Goal: Task Accomplishment & Management: Complete application form

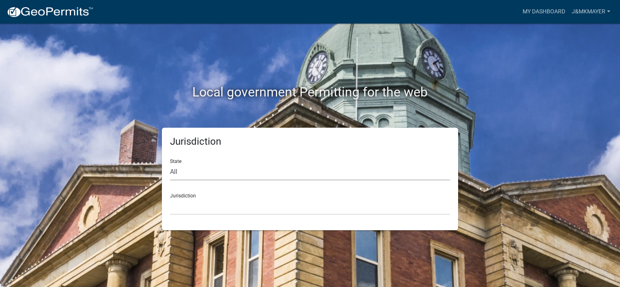
click at [183, 179] on select "All [US_STATE] [US_STATE] [US_STATE] [US_STATE] [US_STATE] [US_STATE] [US_STATE…" at bounding box center [310, 172] width 280 height 17
select select "[US_STATE]"
click at [170, 164] on select "All [US_STATE] [US_STATE] [US_STATE] [US_STATE] [US_STATE] [US_STATE] [US_STATE…" at bounding box center [310, 172] width 280 height 17
click at [188, 211] on select "[GEOGRAPHIC_DATA], [US_STATE] [GEOGRAPHIC_DATA], [US_STATE] [GEOGRAPHIC_DATA], …" at bounding box center [310, 206] width 280 height 17
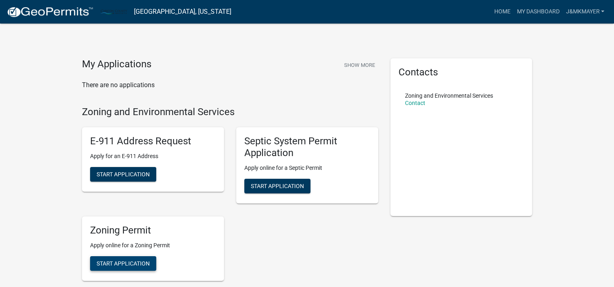
click at [134, 262] on span "Start Application" at bounding box center [123, 263] width 53 height 6
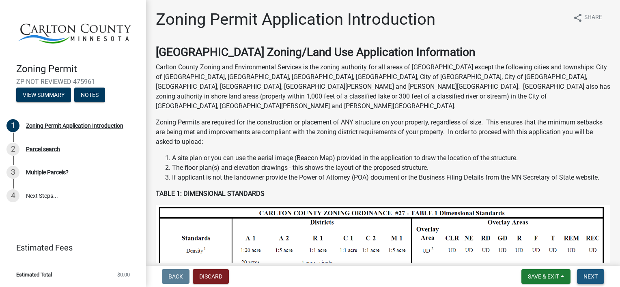
click at [593, 274] on span "Next" at bounding box center [591, 277] width 14 height 6
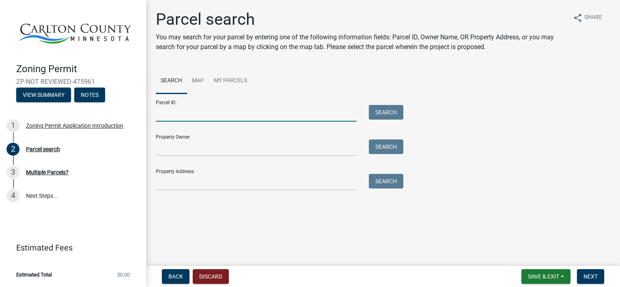
click at [170, 112] on input "Parcel ID:" at bounding box center [256, 113] width 201 height 17
type input "[PHONE_NUMBER]"
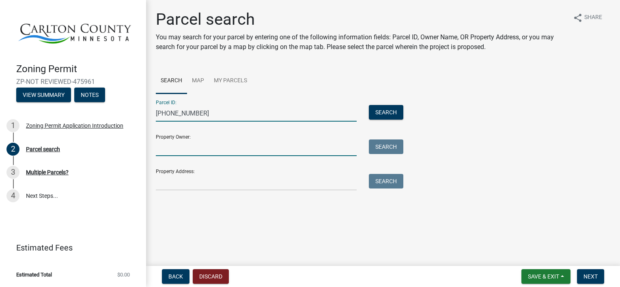
click at [188, 147] on input "Property Owner:" at bounding box center [256, 148] width 201 height 17
type input "[PERSON_NAME]"
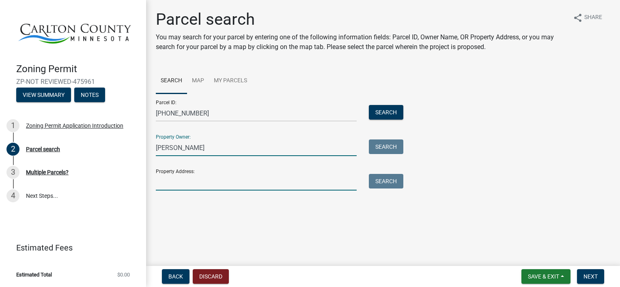
type input "[STREET_ADDRESS][PERSON_NAME]"
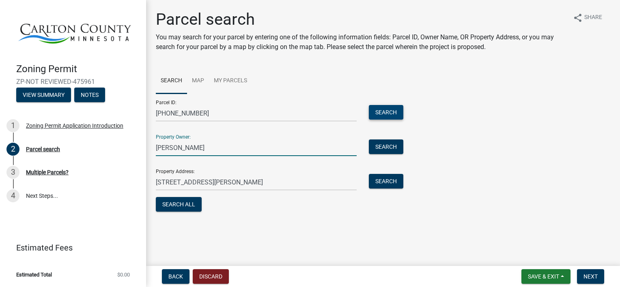
click at [390, 110] on button "Search" at bounding box center [386, 112] width 35 height 15
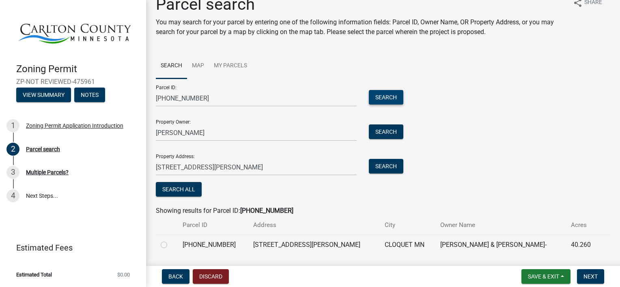
scroll to position [39, 0]
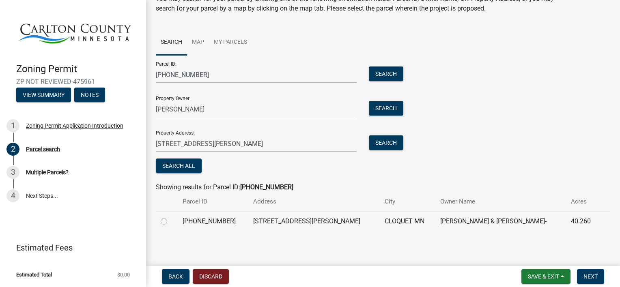
click at [170, 217] on label at bounding box center [170, 217] width 0 height 0
click at [170, 221] on input "radio" at bounding box center [172, 219] width 5 height 5
radio input "true"
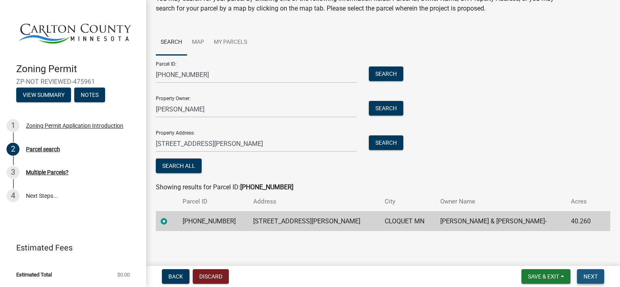
click at [584, 274] on span "Next" at bounding box center [591, 277] width 14 height 6
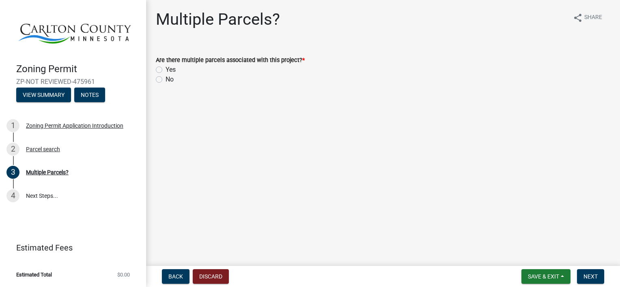
click at [166, 78] on label "No" at bounding box center [170, 80] width 8 height 10
click at [166, 78] on input "No" at bounding box center [168, 77] width 5 height 5
radio input "true"
click at [585, 283] on button "Next" at bounding box center [590, 277] width 27 height 15
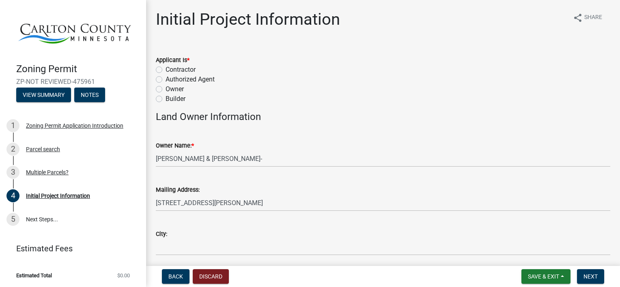
click at [166, 89] on label "Owner" at bounding box center [175, 89] width 18 height 10
click at [166, 89] on input "Owner" at bounding box center [168, 86] width 5 height 5
radio input "true"
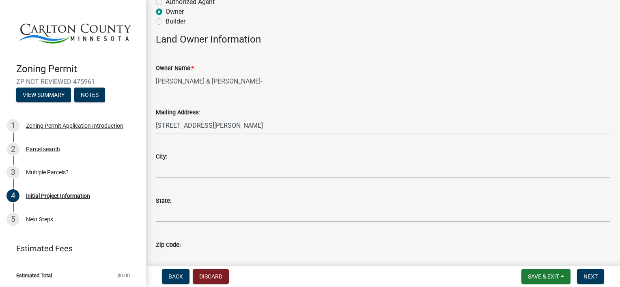
scroll to position [81, 0]
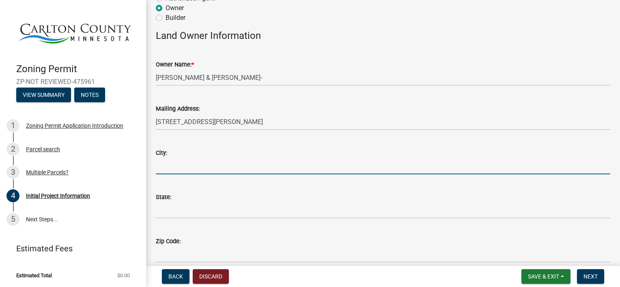
click at [167, 166] on input "City:" at bounding box center [383, 166] width 455 height 17
type input "Cloquet"
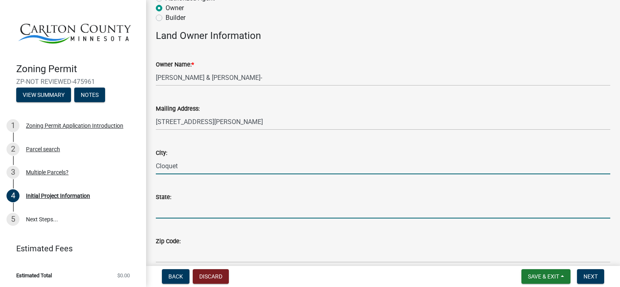
type input "MN"
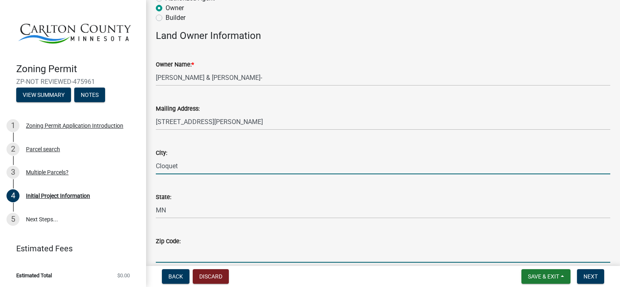
type input "55720"
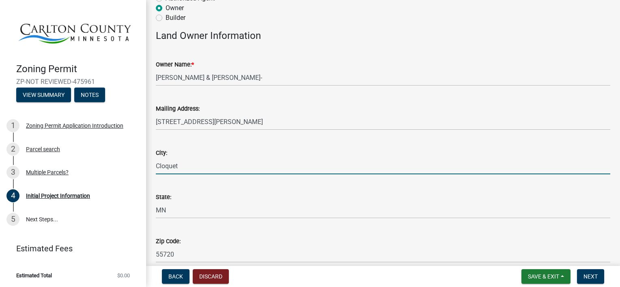
type input "2184991616"
type input "[EMAIL_ADDRESS][DOMAIN_NAME]"
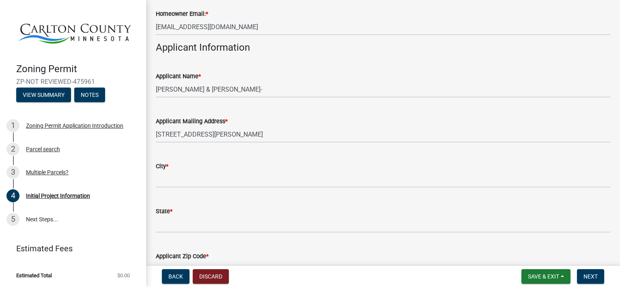
scroll to position [406, 0]
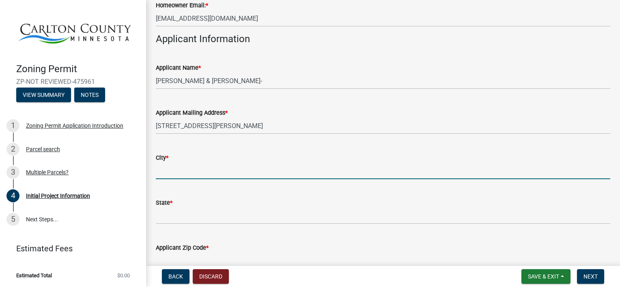
click at [173, 171] on input "City *" at bounding box center [383, 171] width 455 height 17
type input "Cloquet"
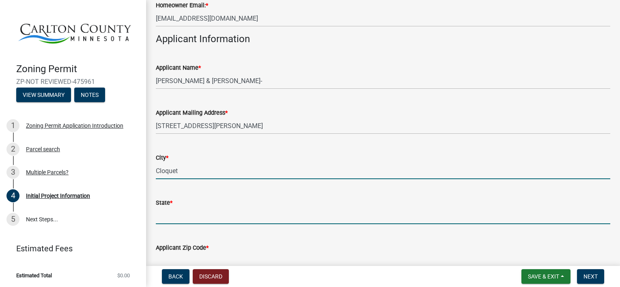
type input "MN"
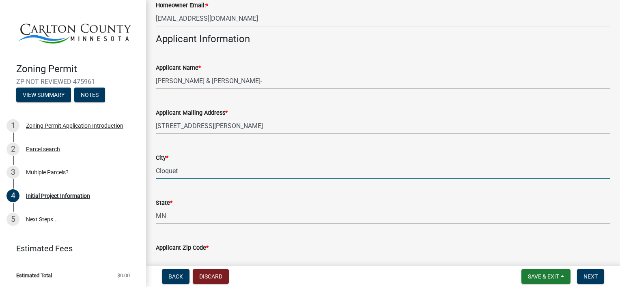
type input "55720"
type input "2184991616"
type input "[EMAIL_ADDRESS][DOMAIN_NAME]"
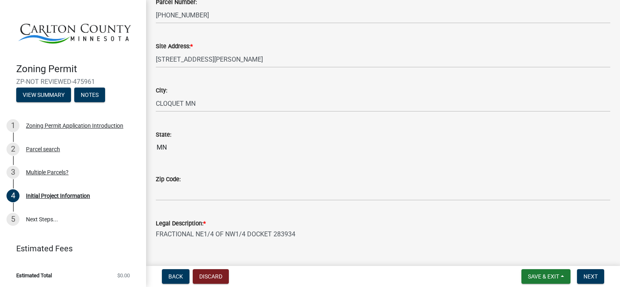
scroll to position [852, 0]
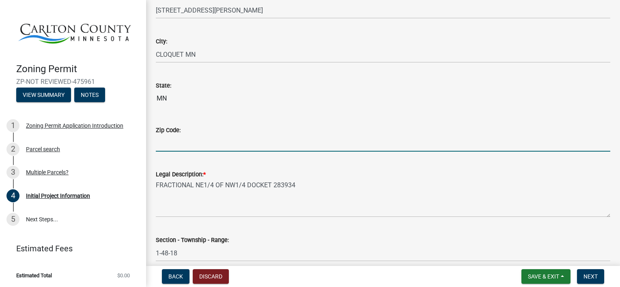
click at [167, 149] on input "Zip Code:" at bounding box center [383, 143] width 455 height 17
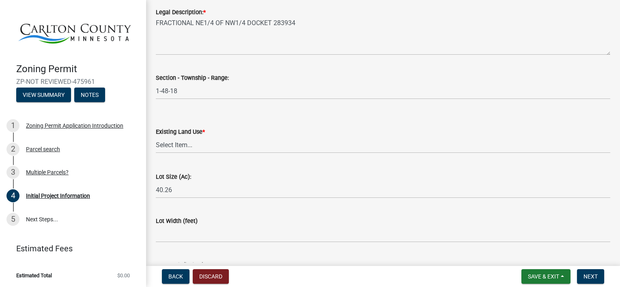
scroll to position [1055, 0]
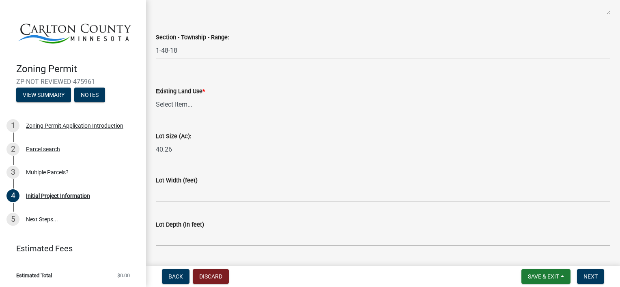
type input "55720"
click at [179, 101] on select "Select Item... Residential Commercial Recreational/hunting Agricultural" at bounding box center [383, 104] width 455 height 17
click at [156, 96] on select "Select Item... Residential Commercial Recreational/hunting Agricultural" at bounding box center [383, 104] width 455 height 17
select select "33d21d3a-ebb3-419e-8315-ef7213d04586"
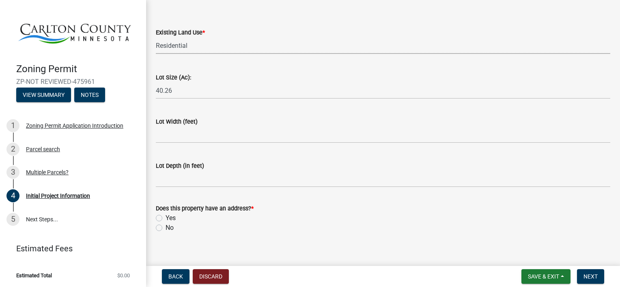
scroll to position [1123, 0]
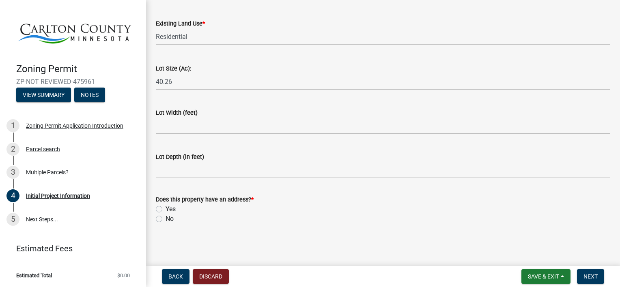
click at [166, 209] on label "Yes" at bounding box center [171, 210] width 10 height 10
click at [166, 209] on input "Yes" at bounding box center [168, 207] width 5 height 5
radio input "true"
click at [589, 275] on span "Next" at bounding box center [591, 277] width 14 height 6
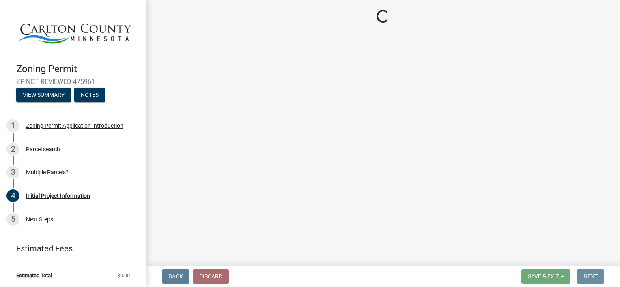
scroll to position [0, 0]
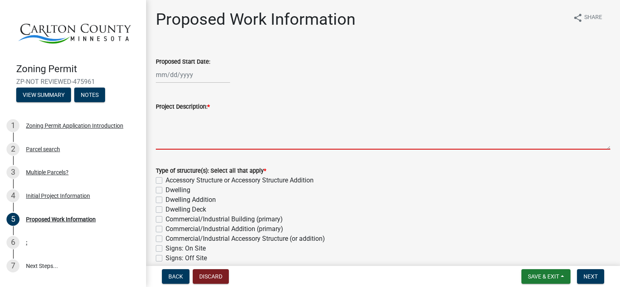
click at [174, 145] on textarea "Project Description: *" at bounding box center [383, 131] width 455 height 38
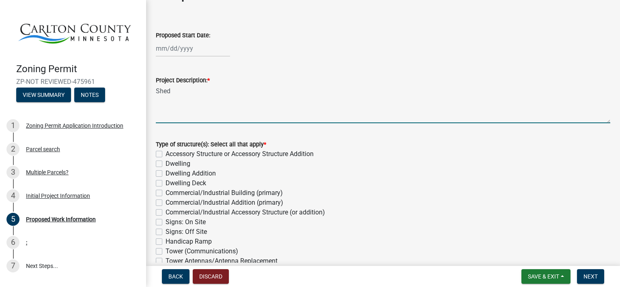
scroll to position [41, 0]
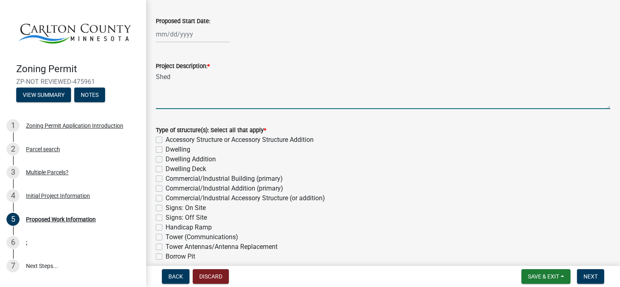
type textarea "Shed"
click at [166, 141] on label "Accessory Structure or Accessory Structure Addition" at bounding box center [240, 140] width 148 height 10
click at [166, 140] on input "Accessory Structure or Accessory Structure Addition" at bounding box center [168, 137] width 5 height 5
checkbox input "true"
checkbox input "false"
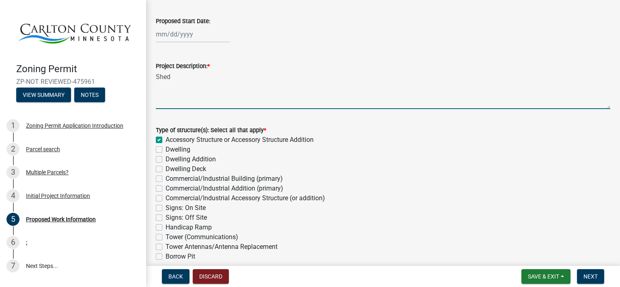
checkbox input "false"
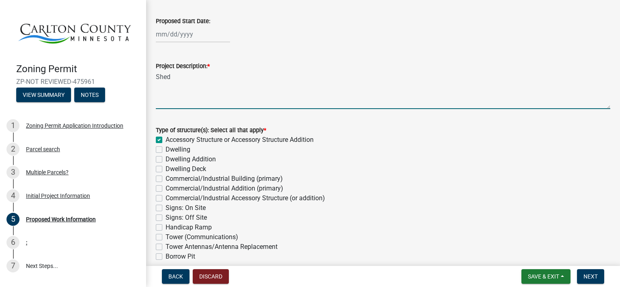
checkbox input "false"
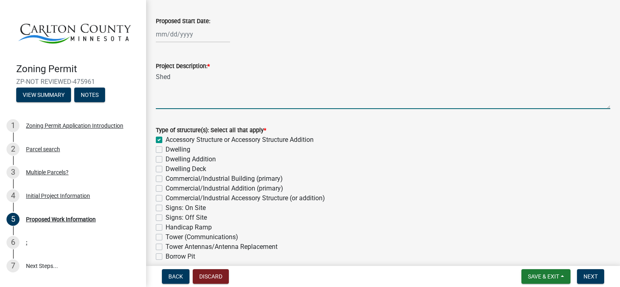
checkbox input "false"
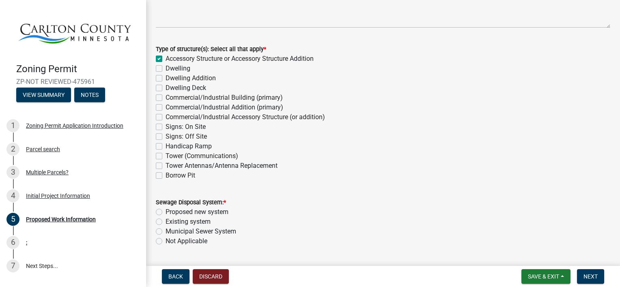
scroll to position [162, 0]
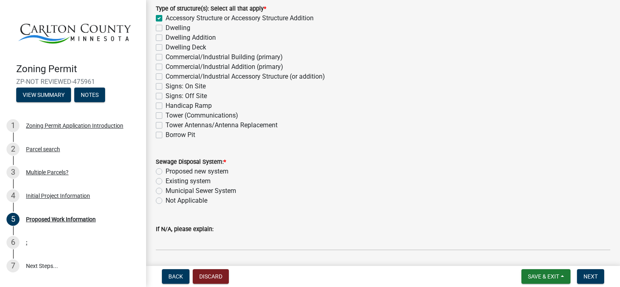
click at [166, 179] on label "Existing system" at bounding box center [188, 182] width 45 height 10
click at [166, 179] on input "Existing system" at bounding box center [168, 179] width 5 height 5
radio input "true"
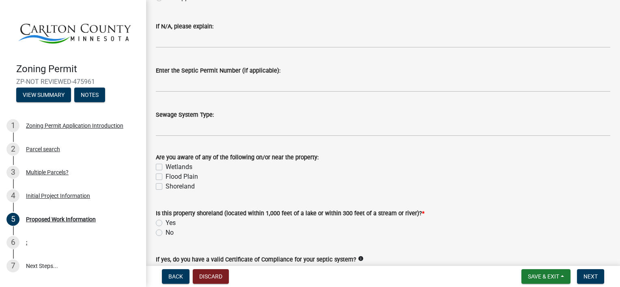
scroll to position [446, 0]
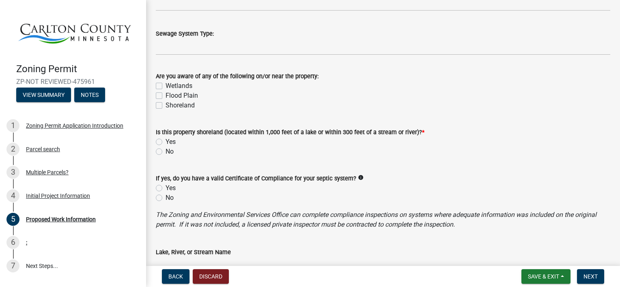
click at [166, 151] on label "No" at bounding box center [170, 152] width 8 height 10
click at [166, 151] on input "No" at bounding box center [168, 149] width 5 height 5
radio input "true"
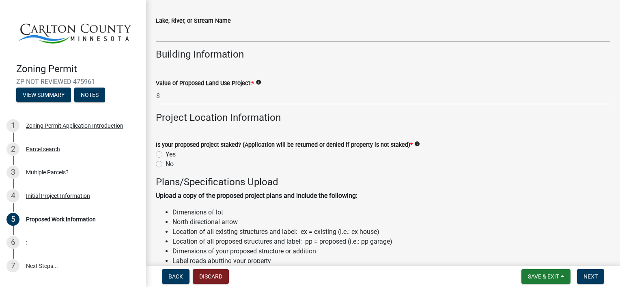
scroll to position [690, 0]
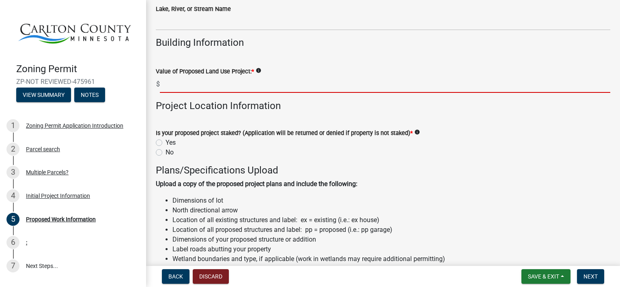
click at [170, 85] on input "text" at bounding box center [385, 84] width 451 height 17
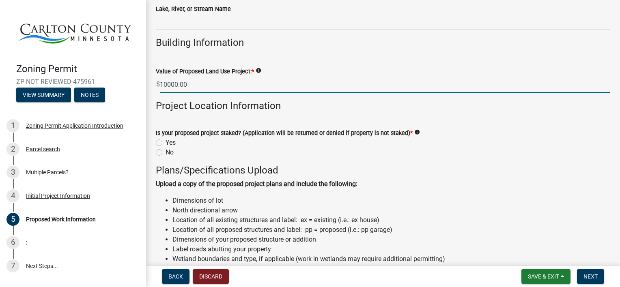
scroll to position [731, 0]
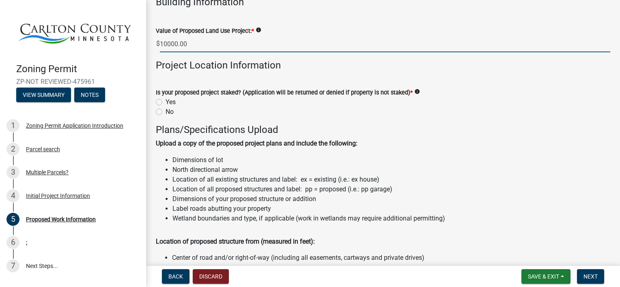
type input "10000"
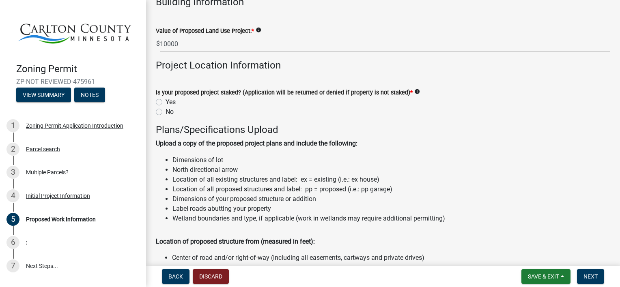
click at [166, 101] on label "Yes" at bounding box center [171, 102] width 10 height 10
click at [166, 101] on input "Yes" at bounding box center [168, 99] width 5 height 5
radio input "true"
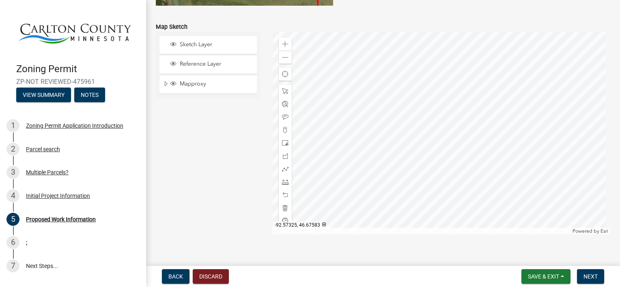
scroll to position [1675, 0]
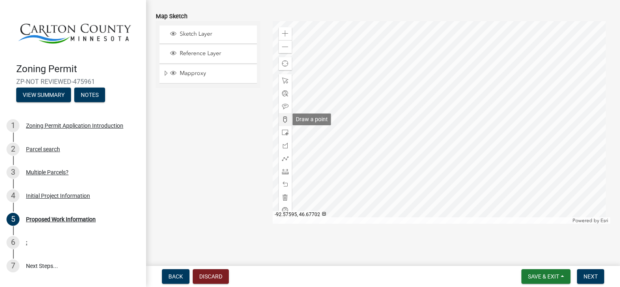
click at [287, 118] on div at bounding box center [285, 119] width 13 height 13
click at [479, 161] on div at bounding box center [442, 122] width 338 height 203
click at [594, 277] on span "Next" at bounding box center [591, 277] width 14 height 6
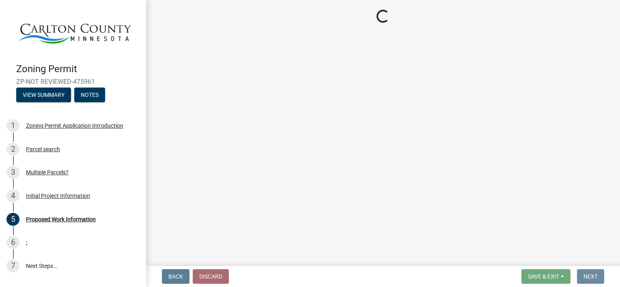
scroll to position [0, 0]
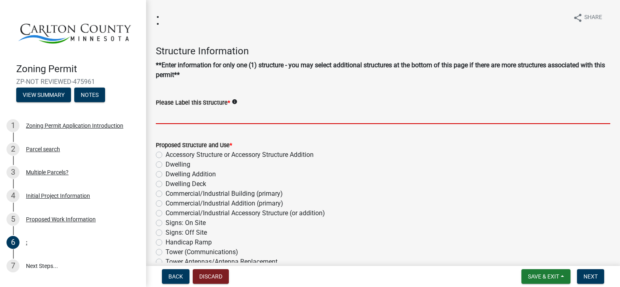
click at [174, 116] on input "Please Label this Structure *" at bounding box center [383, 116] width 455 height 17
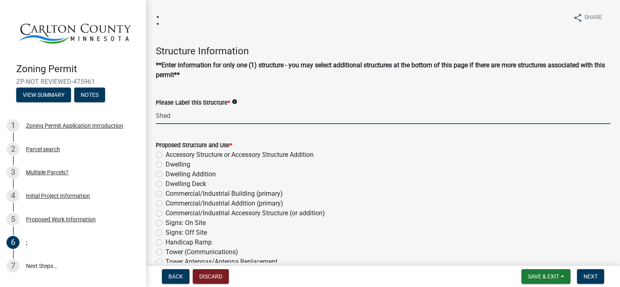
scroll to position [41, 0]
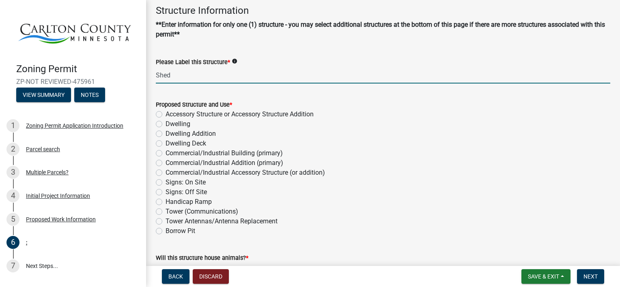
type input "Shed"
click at [166, 114] on label "Accessory Structure or Accessory Structure Addition" at bounding box center [240, 115] width 148 height 10
click at [166, 114] on input "Accessory Structure or Accessory Structure Addition" at bounding box center [168, 112] width 5 height 5
radio input "true"
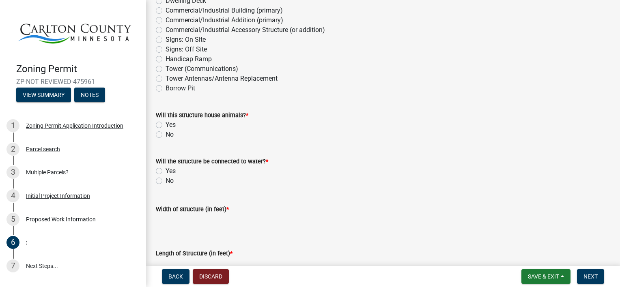
scroll to position [203, 0]
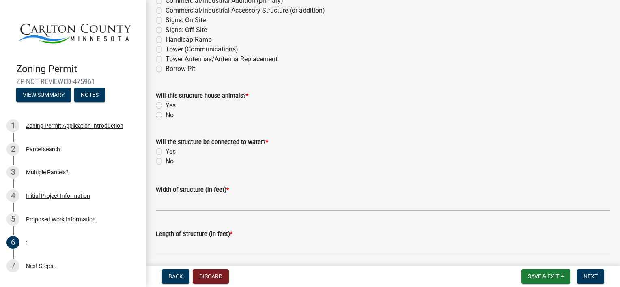
click at [166, 114] on label "No" at bounding box center [170, 115] width 8 height 10
click at [166, 114] on input "No" at bounding box center [168, 112] width 5 height 5
radio input "true"
click at [166, 159] on label "No" at bounding box center [170, 162] width 8 height 10
click at [166, 159] on input "No" at bounding box center [168, 159] width 5 height 5
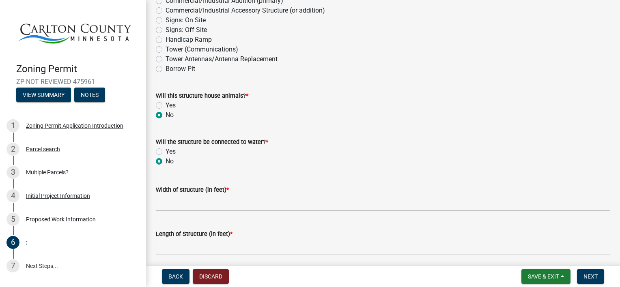
radio input "true"
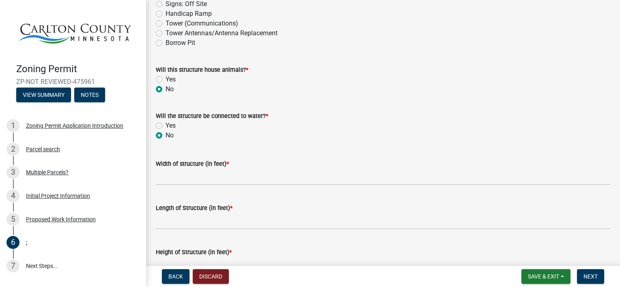
scroll to position [244, 0]
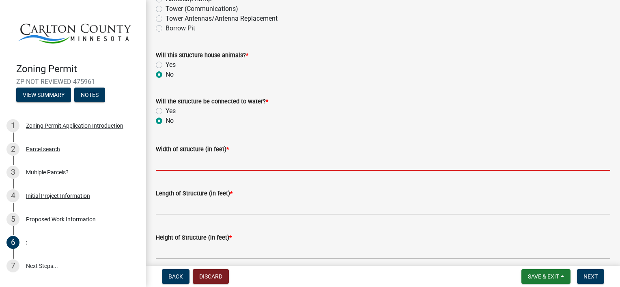
click at [169, 165] on input "Width of structure (in feet) *" at bounding box center [383, 162] width 455 height 17
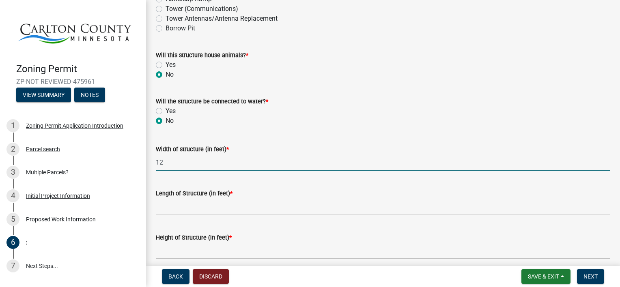
type input "12"
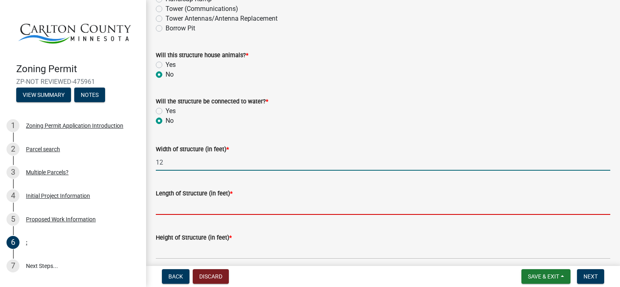
click at [173, 213] on input "Length of Structure (in feet) *" at bounding box center [383, 206] width 455 height 17
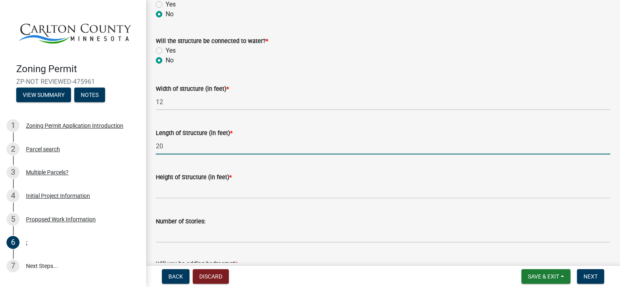
scroll to position [325, 0]
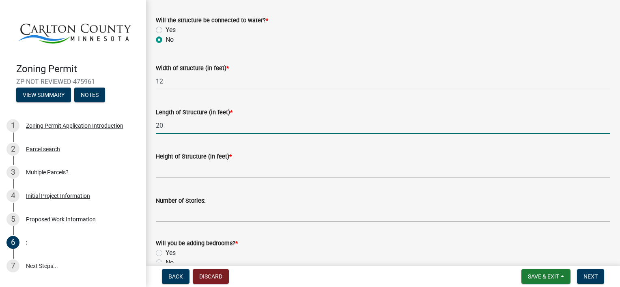
type input "20"
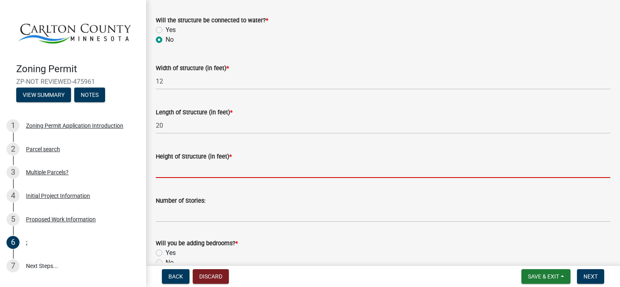
click at [168, 172] on input "Height of Structure (in feet) *" at bounding box center [383, 170] width 455 height 17
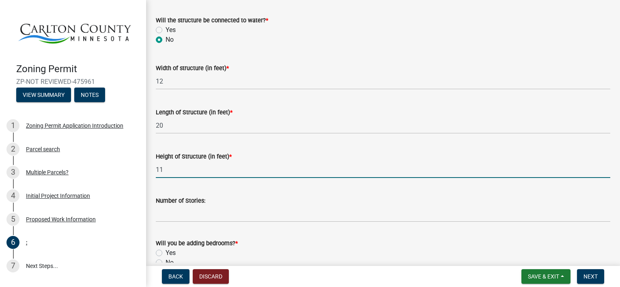
type input "11"
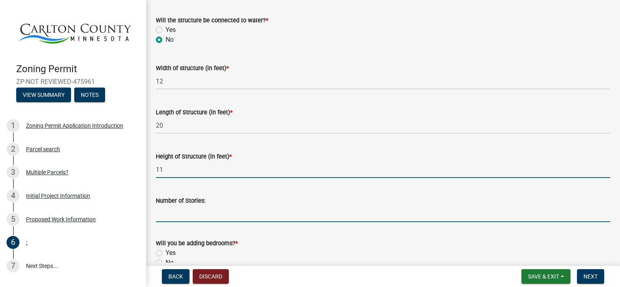
click at [177, 216] on input "Number of Stories:" at bounding box center [383, 214] width 455 height 17
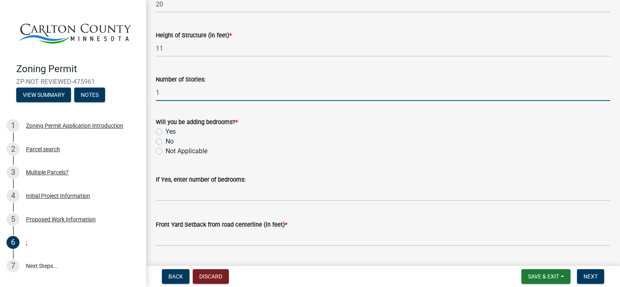
scroll to position [446, 0]
type input "1"
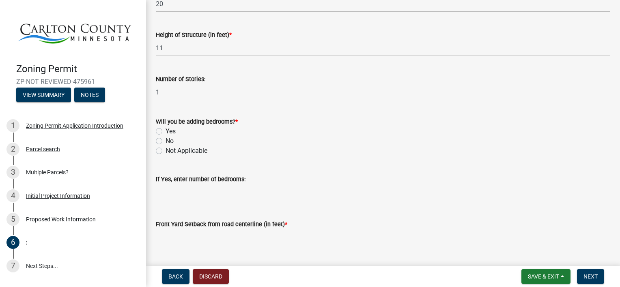
click at [166, 143] on label "No" at bounding box center [170, 141] width 8 height 10
click at [166, 142] on input "No" at bounding box center [168, 138] width 5 height 5
radio input "true"
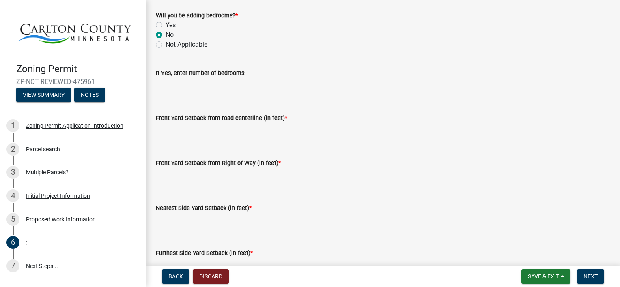
scroll to position [568, 0]
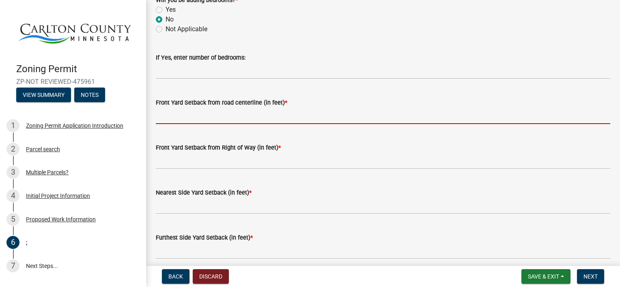
click at [167, 119] on input "text" at bounding box center [383, 116] width 455 height 17
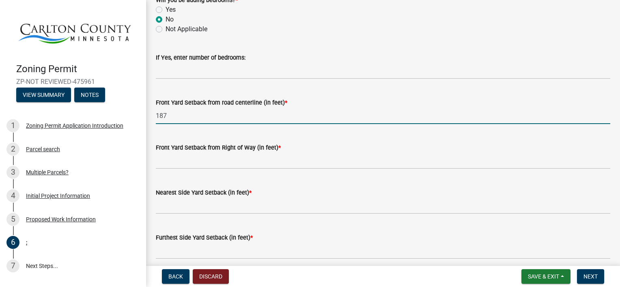
type input "187"
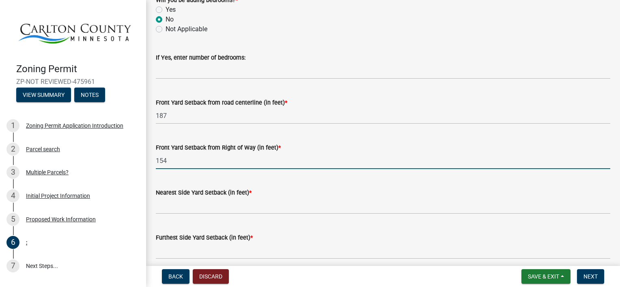
scroll to position [609, 0]
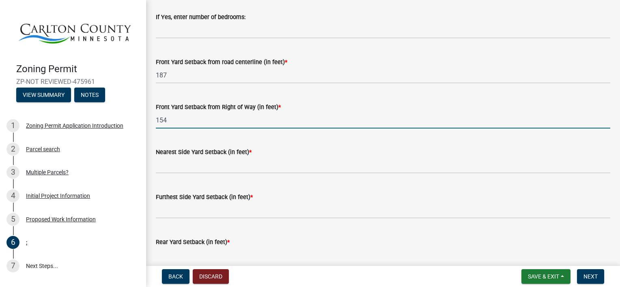
type input "154"
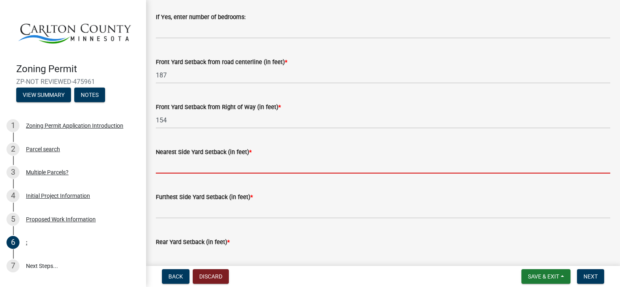
click at [169, 163] on input "text" at bounding box center [383, 165] width 455 height 17
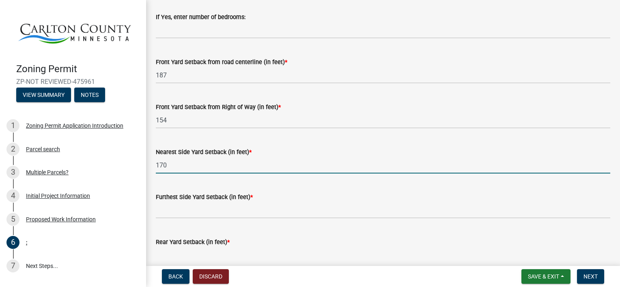
type input "170"
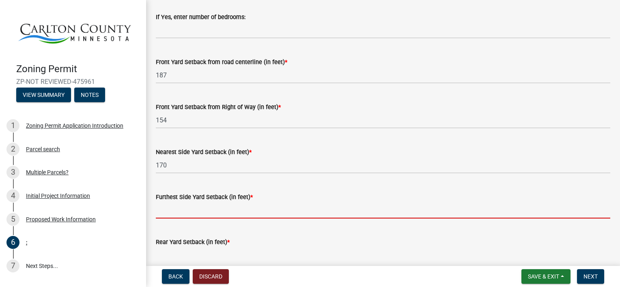
click at [163, 214] on input "text" at bounding box center [383, 210] width 455 height 17
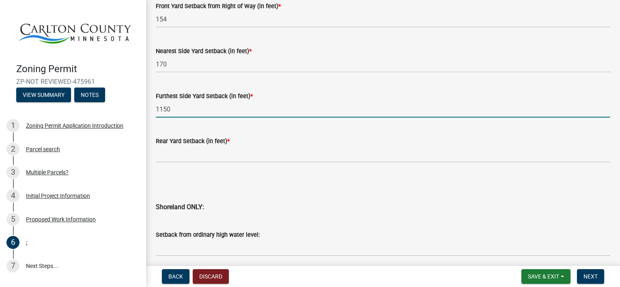
scroll to position [771, 0]
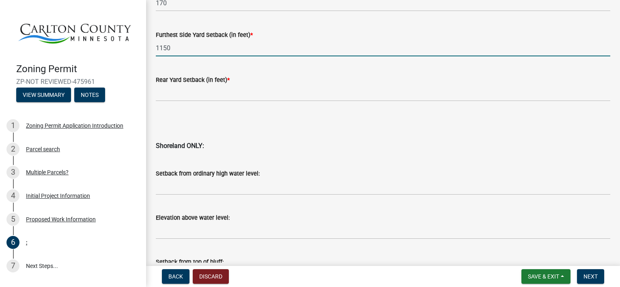
type input "1150"
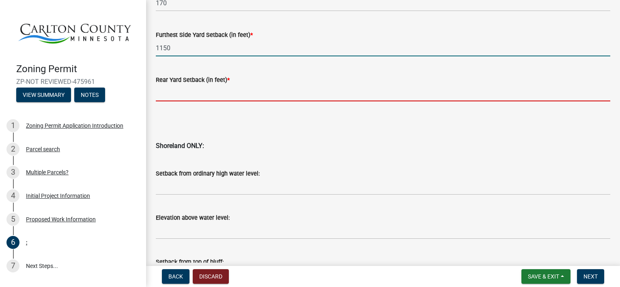
click at [163, 94] on input "text" at bounding box center [383, 93] width 455 height 17
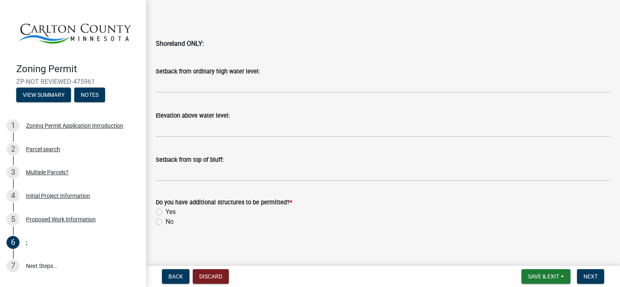
scroll to position [876, 0]
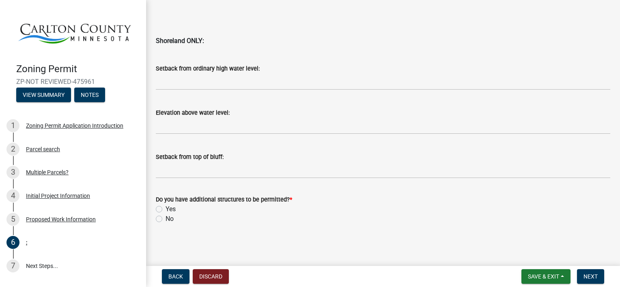
type input "1128"
click at [166, 219] on label "No" at bounding box center [170, 219] width 8 height 10
click at [166, 219] on input "No" at bounding box center [168, 216] width 5 height 5
radio input "true"
click at [591, 279] on button "Next" at bounding box center [590, 277] width 27 height 15
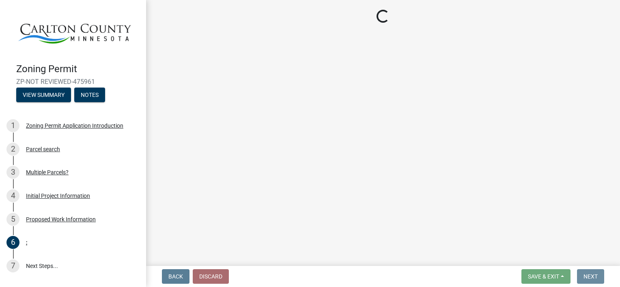
scroll to position [0, 0]
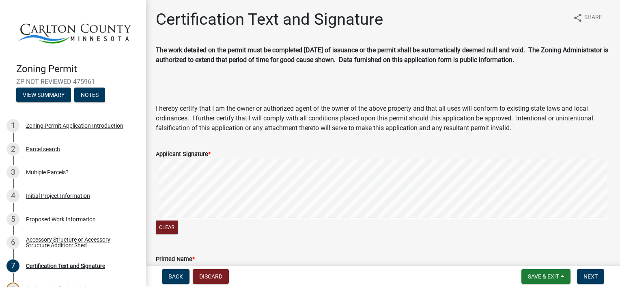
click at [171, 227] on div "Clear" at bounding box center [383, 197] width 455 height 77
click at [267, 224] on div "Clear" at bounding box center [383, 197] width 455 height 77
click at [305, 218] on signature-pad at bounding box center [383, 190] width 455 height 62
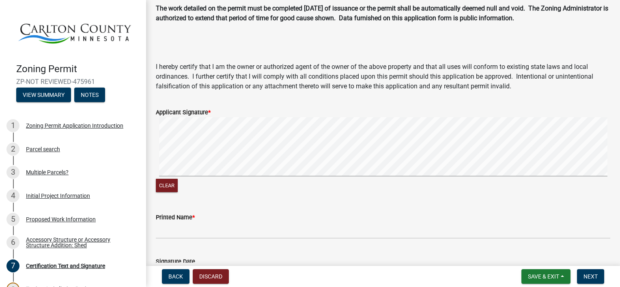
scroll to position [132, 0]
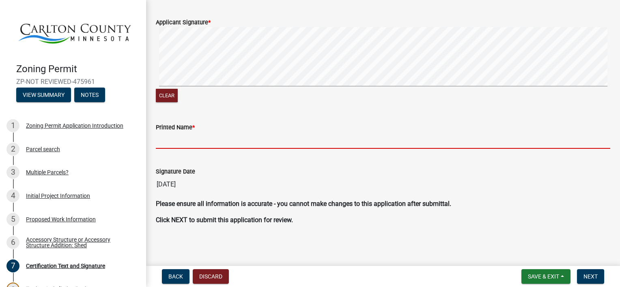
drag, startPoint x: 171, startPoint y: 145, endPoint x: 175, endPoint y: 145, distance: 4.5
click at [171, 145] on input "Printed Name *" at bounding box center [383, 140] width 455 height 17
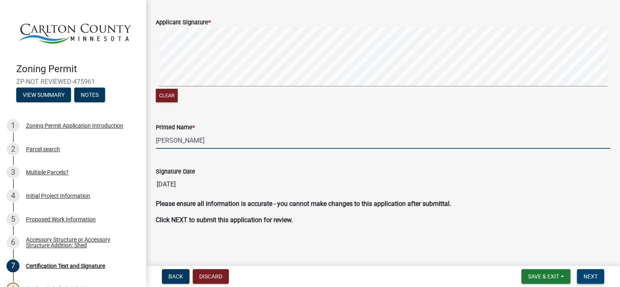
type input "[PERSON_NAME]"
click at [588, 272] on button "Next" at bounding box center [590, 277] width 27 height 15
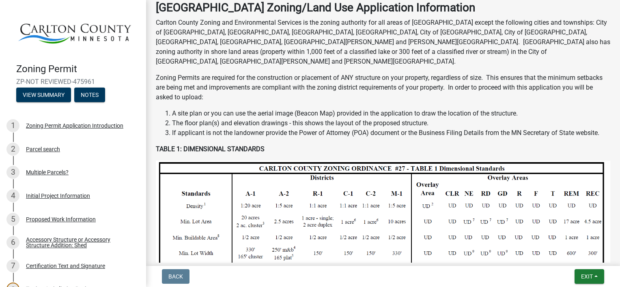
scroll to position [162, 0]
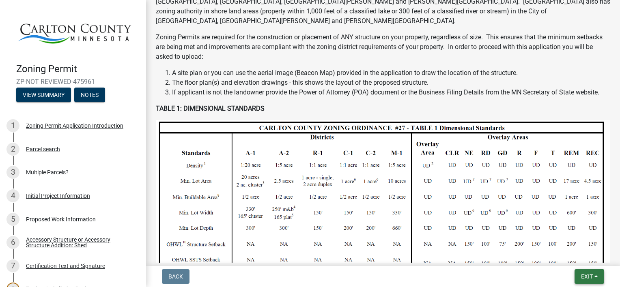
click at [591, 278] on span "Exit" at bounding box center [587, 277] width 12 height 6
click at [570, 256] on button "Save & Exit" at bounding box center [572, 255] width 65 height 19
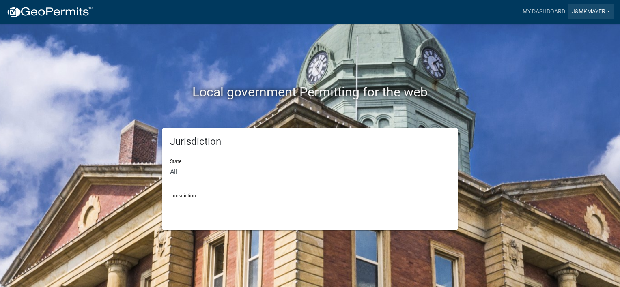
click at [608, 10] on link "J&MKMayer" at bounding box center [591, 11] width 45 height 15
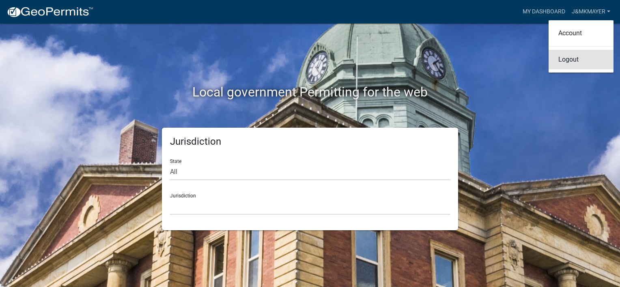
click at [567, 58] on link "Logout" at bounding box center [581, 59] width 65 height 19
